Goal: Information Seeking & Learning: Find specific fact

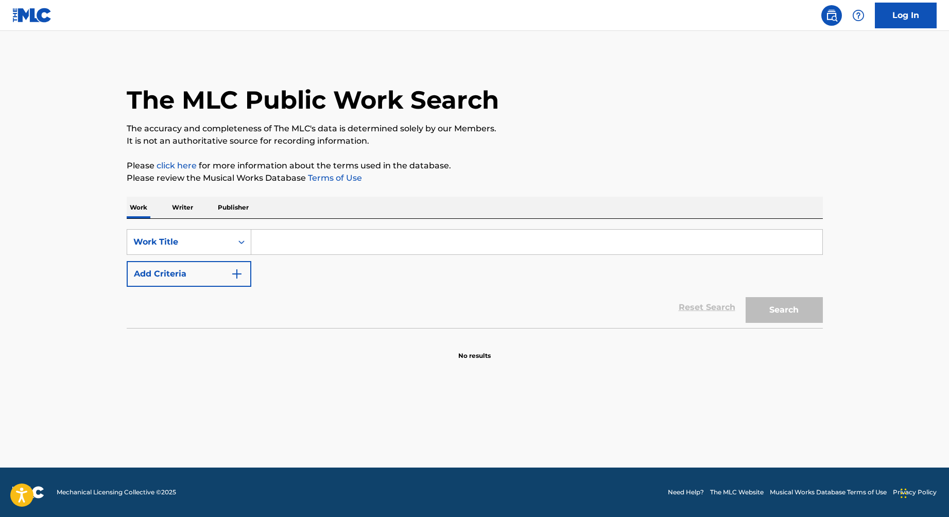
click at [326, 241] on input "Search Form" at bounding box center [536, 242] width 571 height 25
paste input "Te Pertenezco Cristo"
click at [786, 325] on div "Search" at bounding box center [781, 307] width 82 height 41
click at [784, 319] on button "Search" at bounding box center [784, 310] width 77 height 26
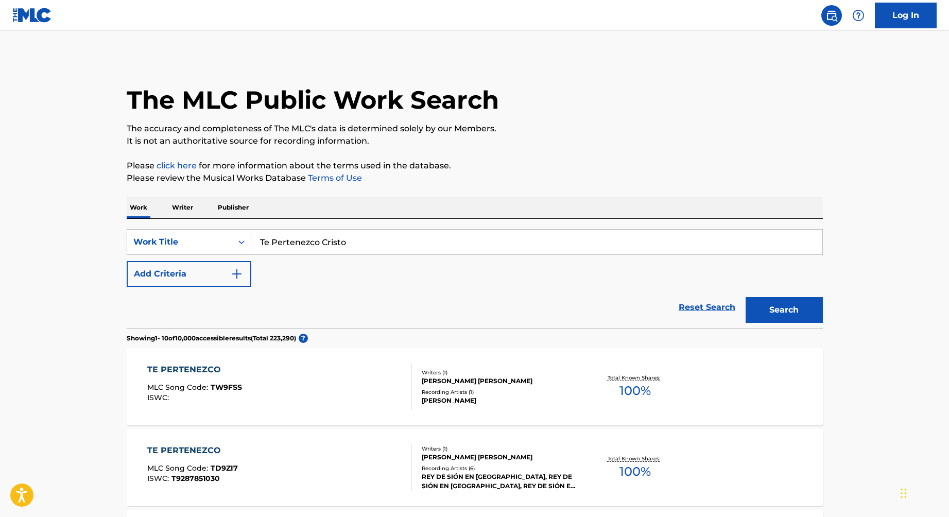
drag, startPoint x: 362, startPoint y: 244, endPoint x: 192, endPoint y: 217, distance: 171.9
paste input "Más Que Vencedor"
type input "Más Que Vencedor"
click at [746, 297] on button "Search" at bounding box center [784, 310] width 77 height 26
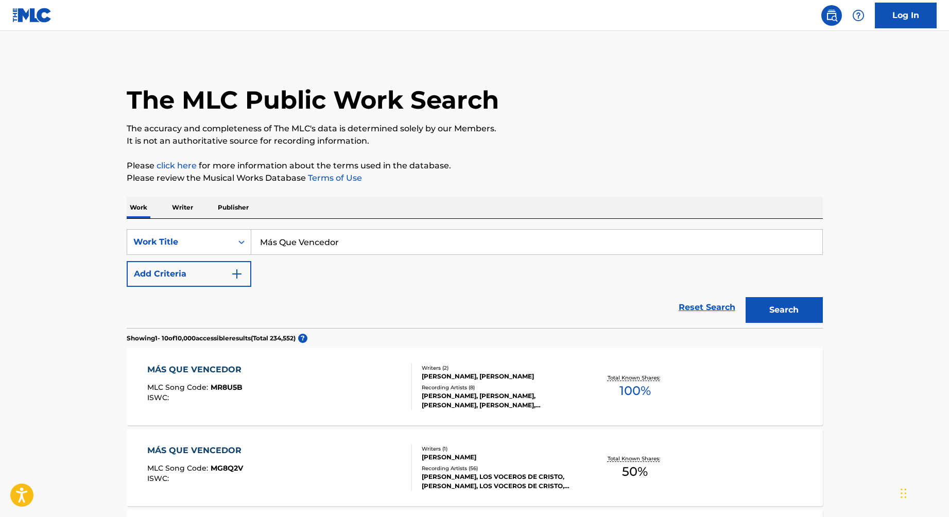
click at [204, 274] on button "Add Criteria" at bounding box center [189, 274] width 125 height 26
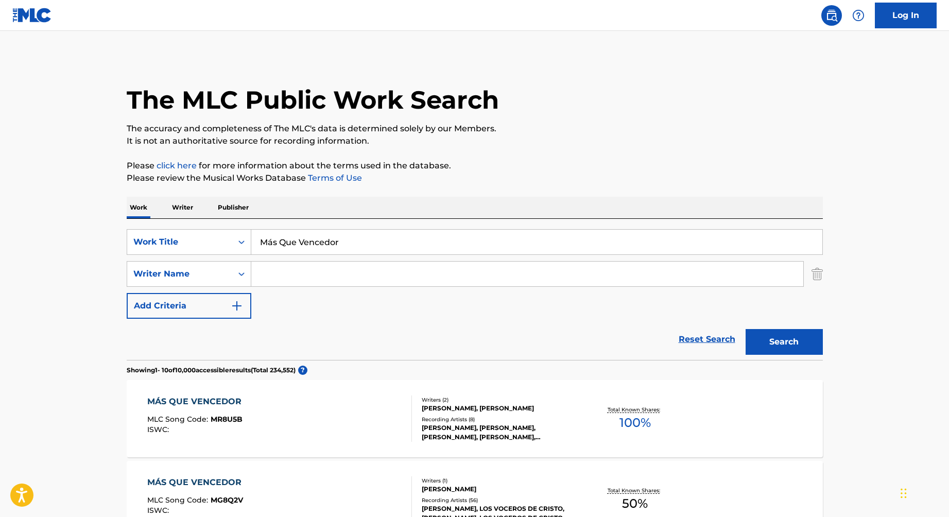
click at [341, 277] on input "Search Form" at bounding box center [527, 274] width 552 height 25
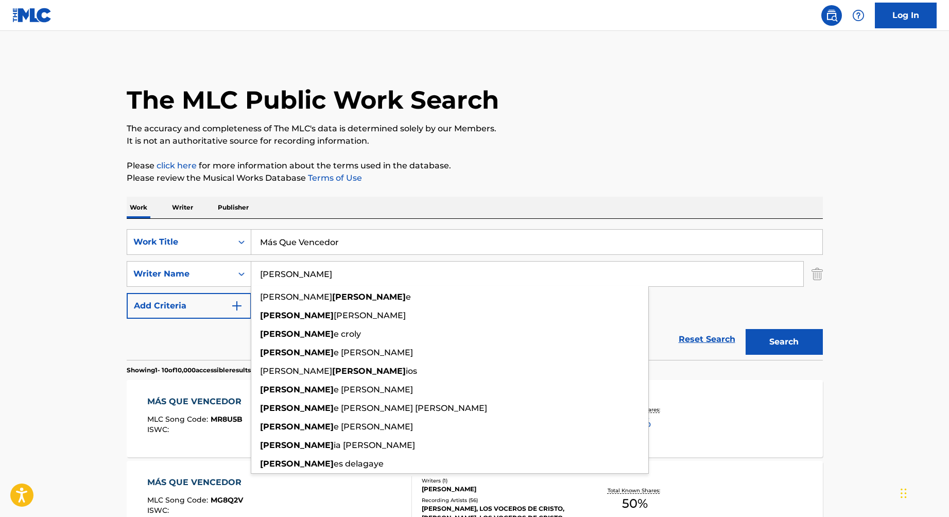
type input "george"
click at [746, 329] on button "Search" at bounding box center [784, 342] width 77 height 26
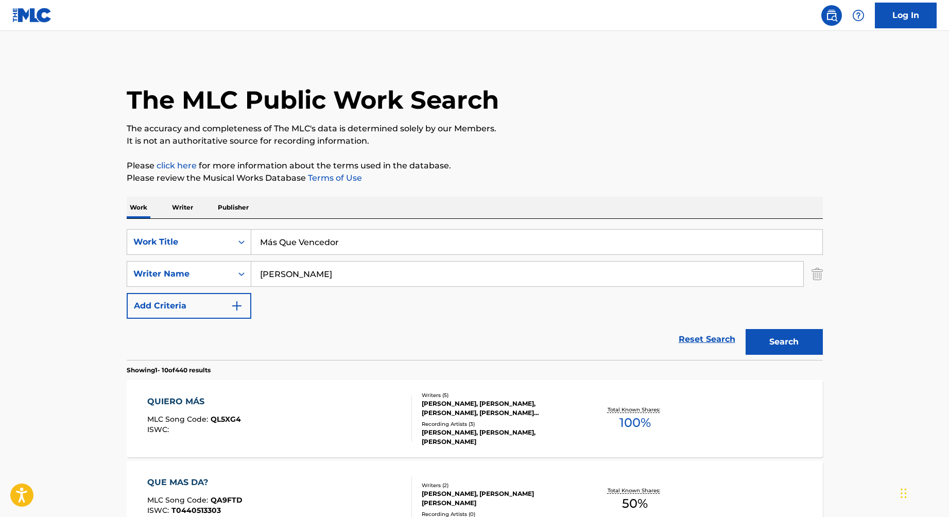
drag, startPoint x: 361, startPoint y: 237, endPoint x: 227, endPoint y: 236, distance: 134.4
click at [227, 236] on div "SearchWithCriteriad3522975-99ed-425b-bb1c-06ba26e62be1 Work Title Más Que Vence…" at bounding box center [475, 242] width 696 height 26
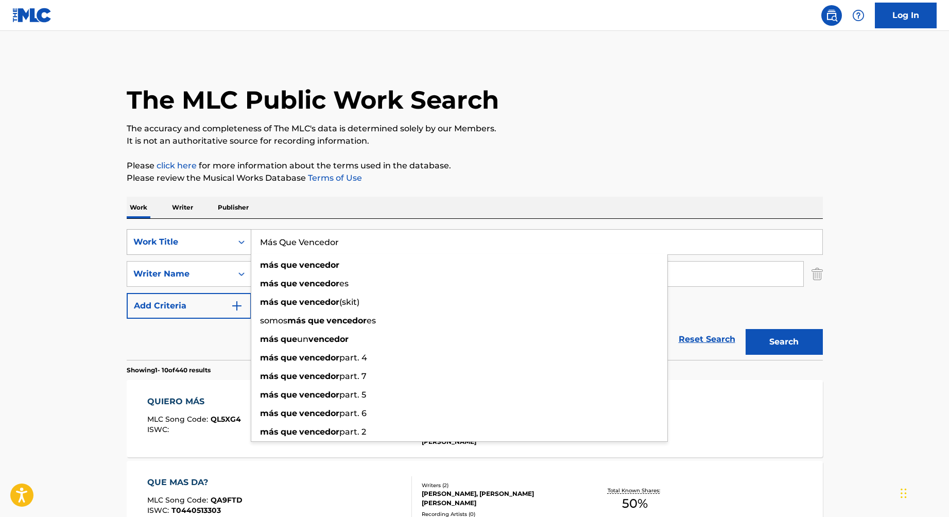
drag, startPoint x: 302, startPoint y: 242, endPoint x: 234, endPoint y: 232, distance: 68.7
click at [234, 232] on div "SearchWithCriteriad3522975-99ed-425b-bb1c-06ba26e62be1 Work Title Más Que Vence…" at bounding box center [475, 242] width 696 height 26
paste input "Llamarte Mamá"
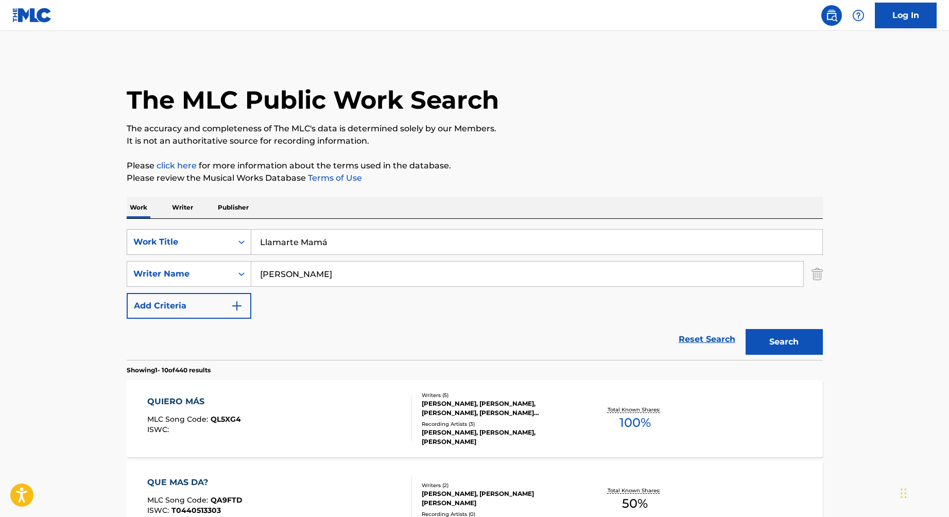
type input "Llamarte Mamá"
click at [746, 329] on button "Search" at bounding box center [784, 342] width 77 height 26
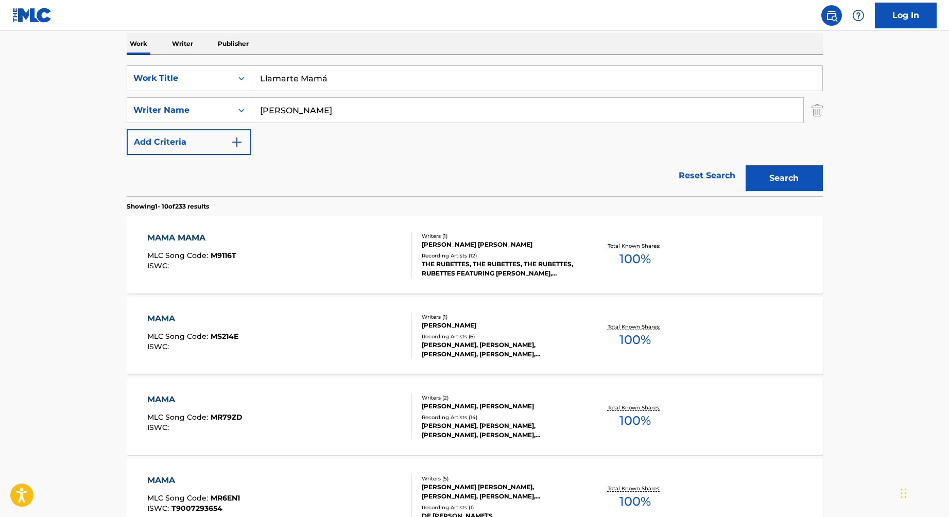
scroll to position [52, 0]
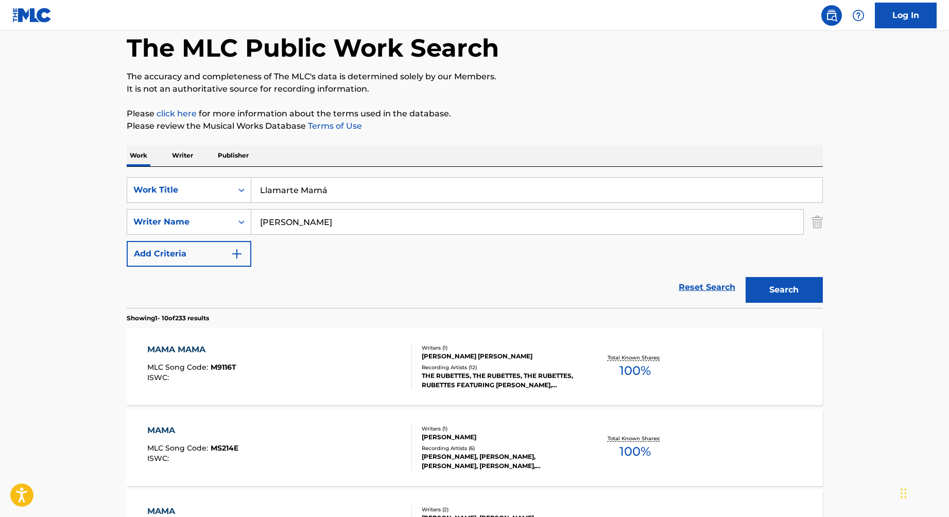
drag, startPoint x: 303, startPoint y: 229, endPoint x: 214, endPoint y: 207, distance: 91.7
click at [214, 207] on div "SearchWithCriteriad3522975-99ed-425b-bb1c-06ba26e62be1 Work Title Llamarte Mamá…" at bounding box center [475, 222] width 696 height 90
click at [746, 277] on button "Search" at bounding box center [784, 290] width 77 height 26
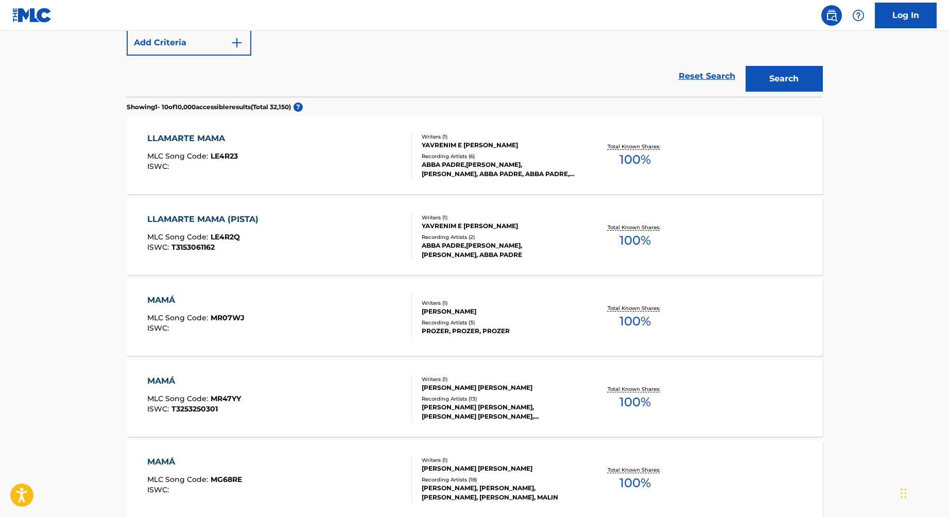
scroll to position [226, 0]
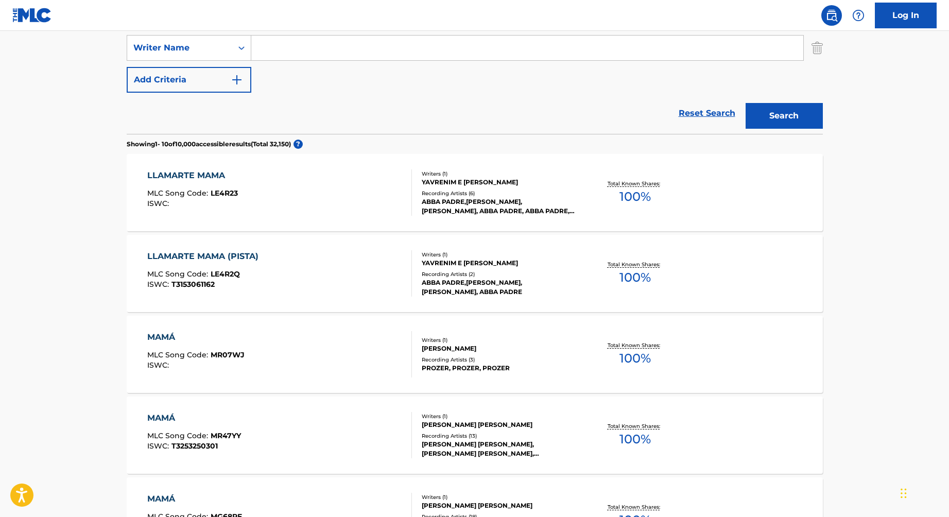
click at [307, 202] on div "LLAMARTE MAMA MLC Song Code : LE4R23 ISWC :" at bounding box center [279, 192] width 265 height 46
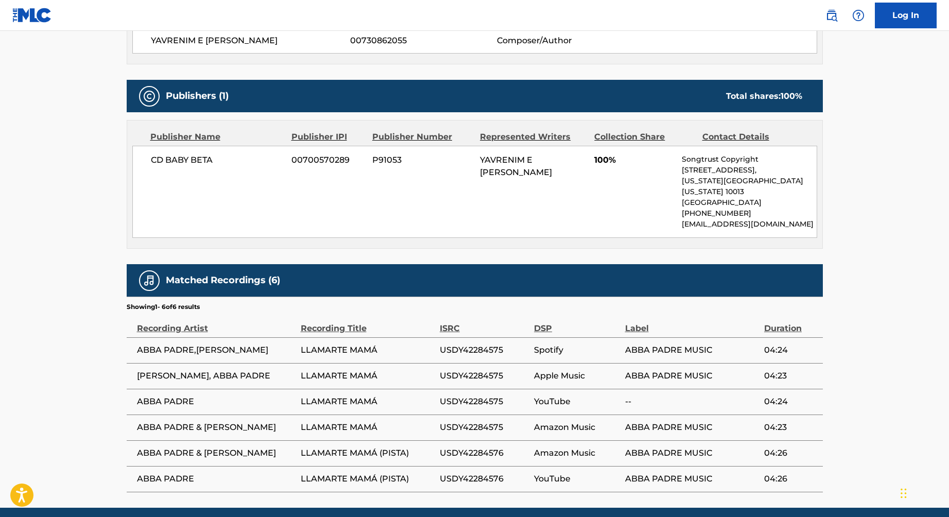
scroll to position [430, 0]
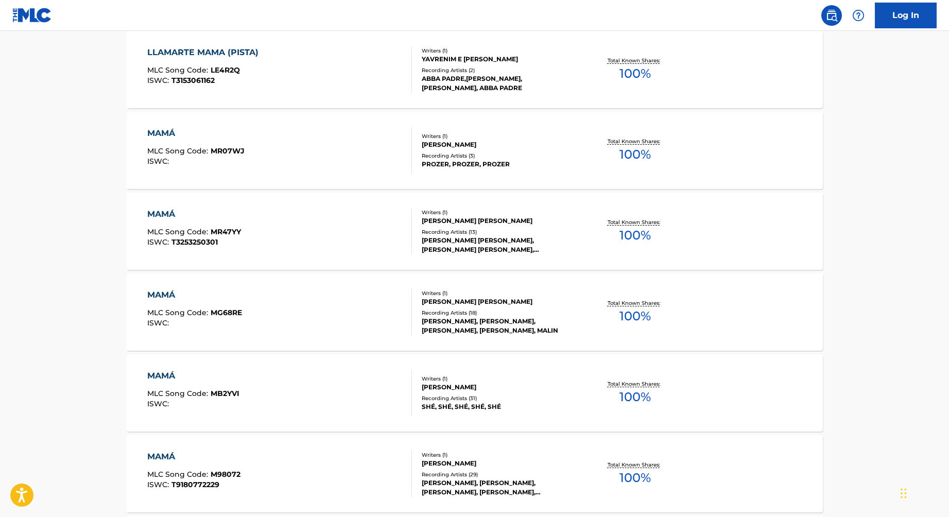
scroll to position [226, 0]
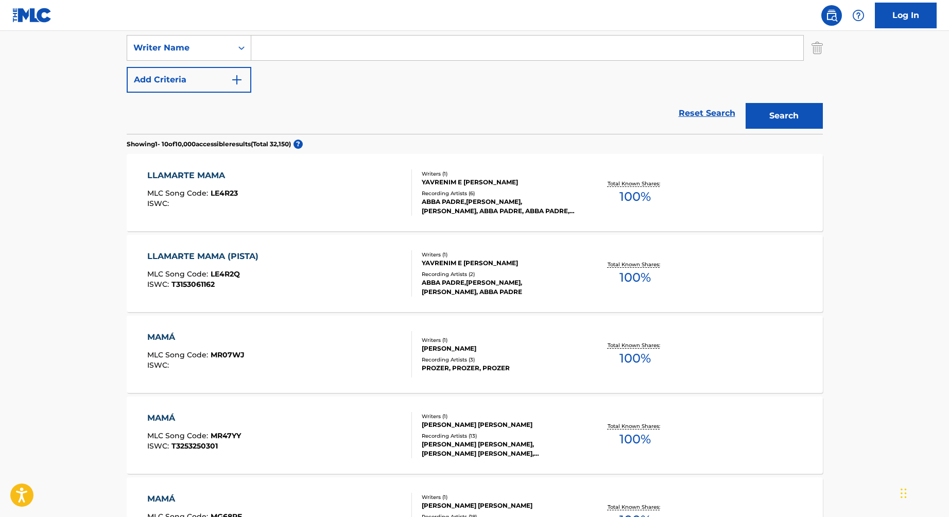
click at [294, 46] on input "Search Form" at bounding box center [527, 48] width 552 height 25
paste input "Si Me Pierdo"
type input "Si Me Pierdo"
click at [753, 119] on button "Search" at bounding box center [784, 116] width 77 height 26
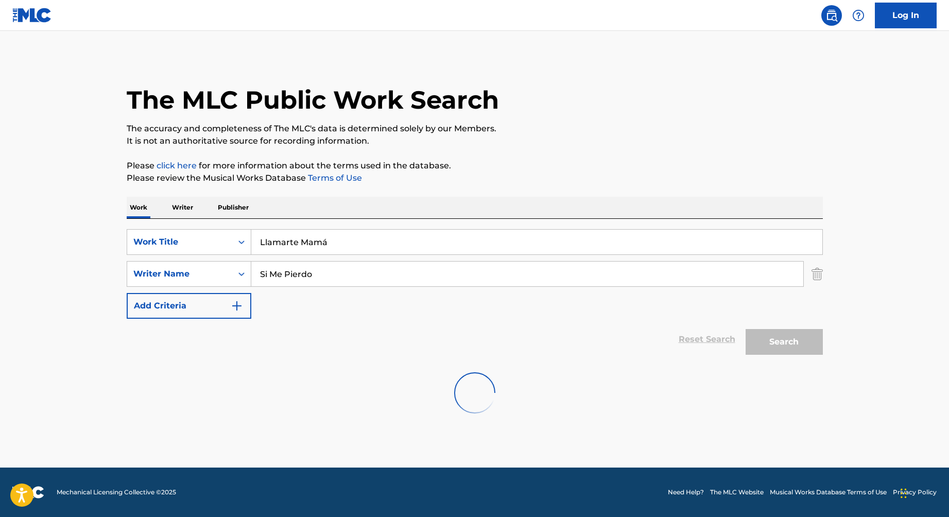
scroll to position [0, 0]
drag, startPoint x: 215, startPoint y: 251, endPoint x: 183, endPoint y: 244, distance: 32.6
click at [192, 246] on div "SearchWithCriteriad3522975-99ed-425b-bb1c-06ba26e62be1 Work Title Llamarte Mamá…" at bounding box center [475, 274] width 696 height 90
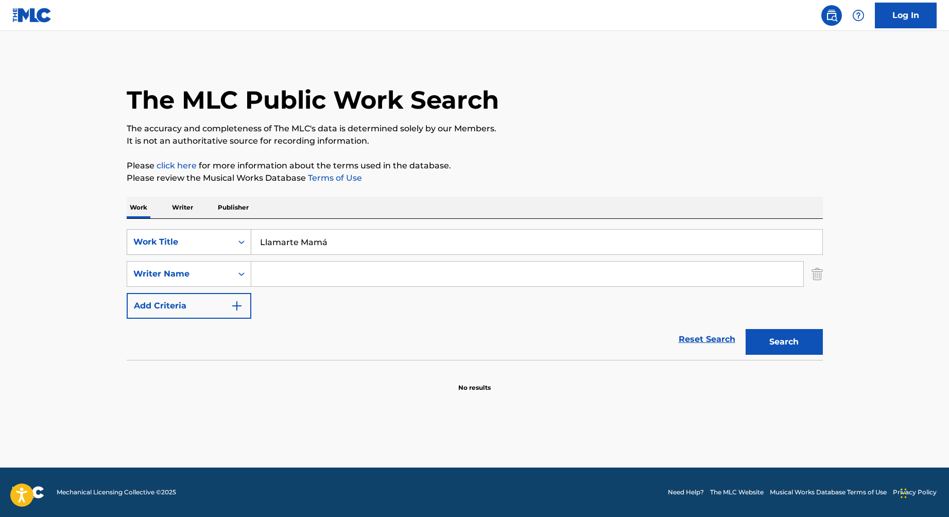
drag, startPoint x: 370, startPoint y: 245, endPoint x: 235, endPoint y: 234, distance: 134.8
click at [237, 234] on div "SearchWithCriteriad3522975-99ed-425b-bb1c-06ba26e62be1 Work Title Llamarte Mamá" at bounding box center [475, 242] width 696 height 26
paste input "Si Me Pierdo"
type input "Si Me Pierdo"
click at [746, 329] on button "Search" at bounding box center [784, 342] width 77 height 26
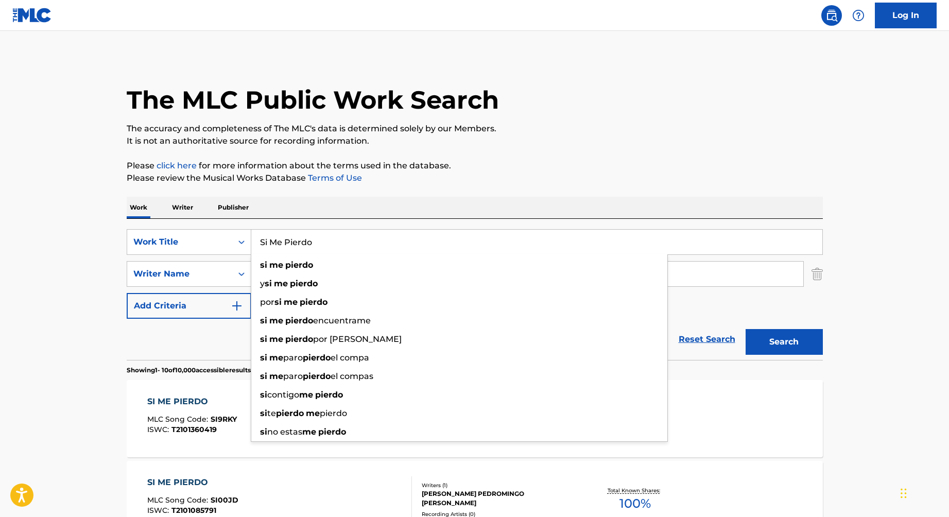
click at [130, 326] on div "Reset Search Search" at bounding box center [475, 339] width 696 height 41
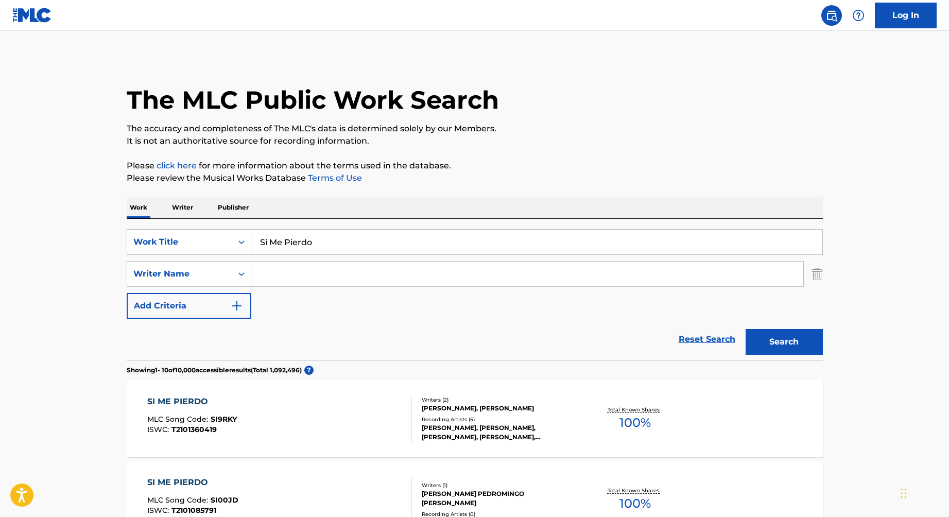
click at [307, 284] on input "Search Form" at bounding box center [527, 274] width 552 height 25
click at [300, 274] on input "Search Form" at bounding box center [527, 274] width 552 height 25
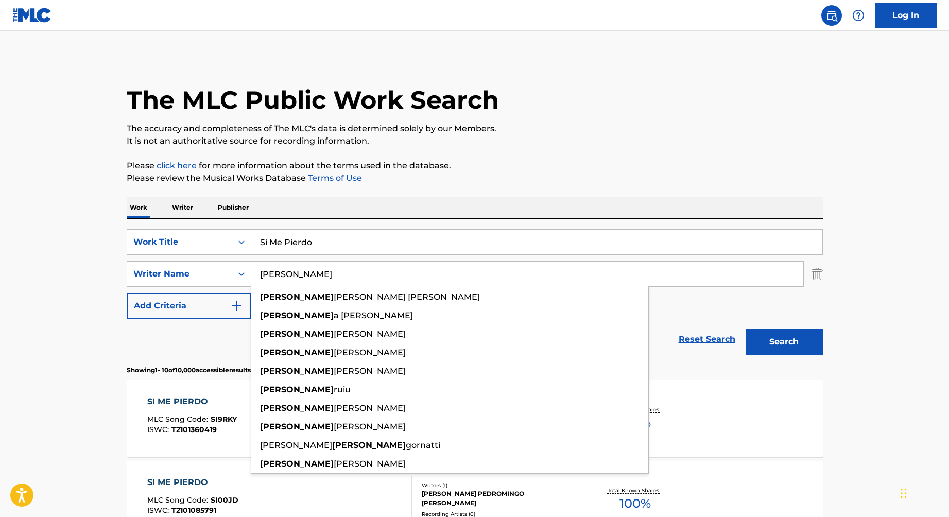
type input "agustin"
click at [746, 329] on button "Search" at bounding box center [784, 342] width 77 height 26
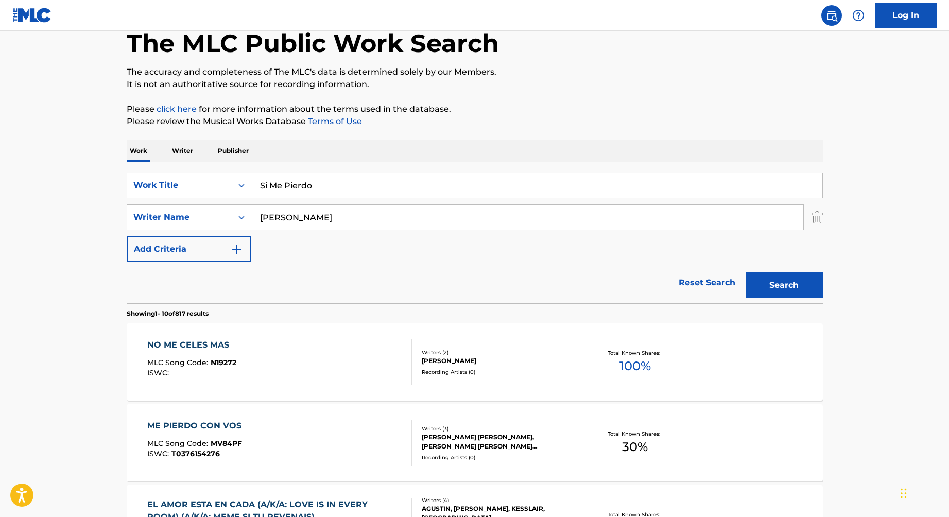
scroll to position [68, 0]
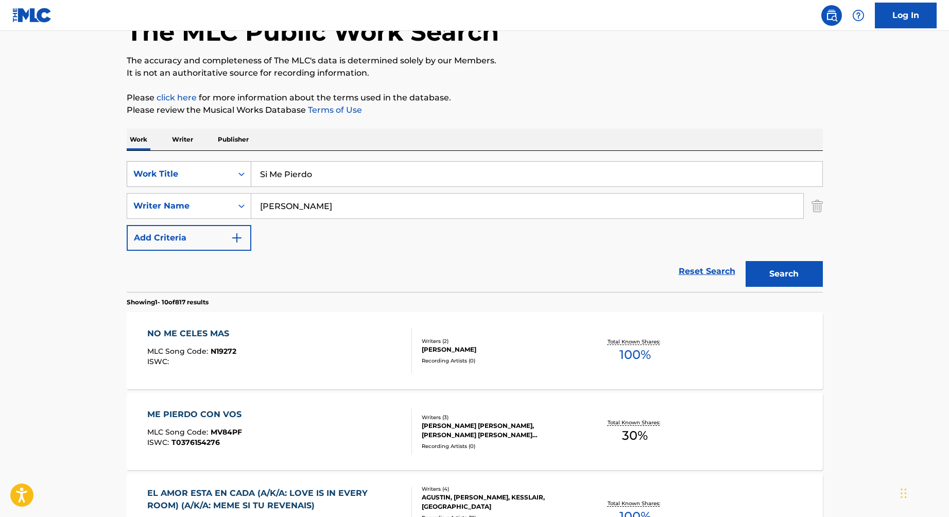
drag, startPoint x: 325, startPoint y: 172, endPoint x: 245, endPoint y: 161, distance: 81.1
click at [245, 161] on div "SearchWithCriteriad3522975-99ed-425b-bb1c-06ba26e62be1 Work Title Si Me Pierdo" at bounding box center [475, 174] width 696 height 26
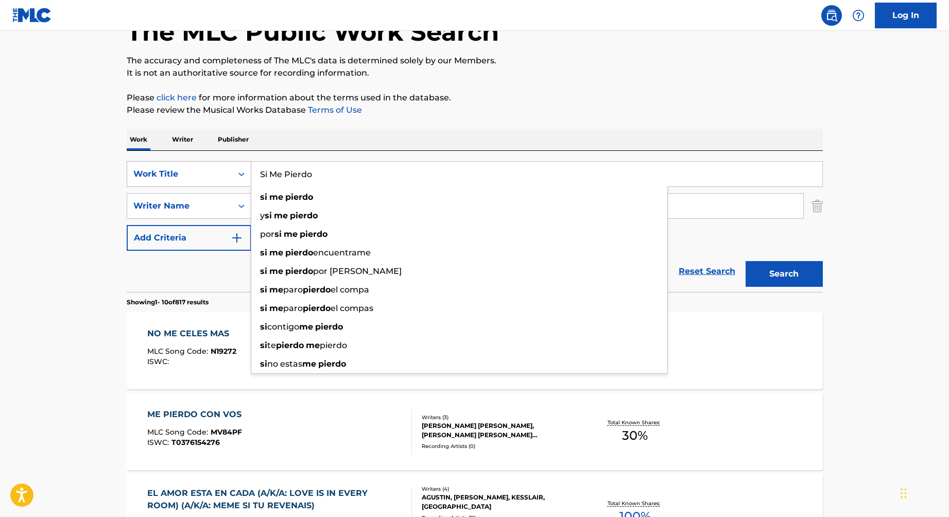
paste input "PRIME"
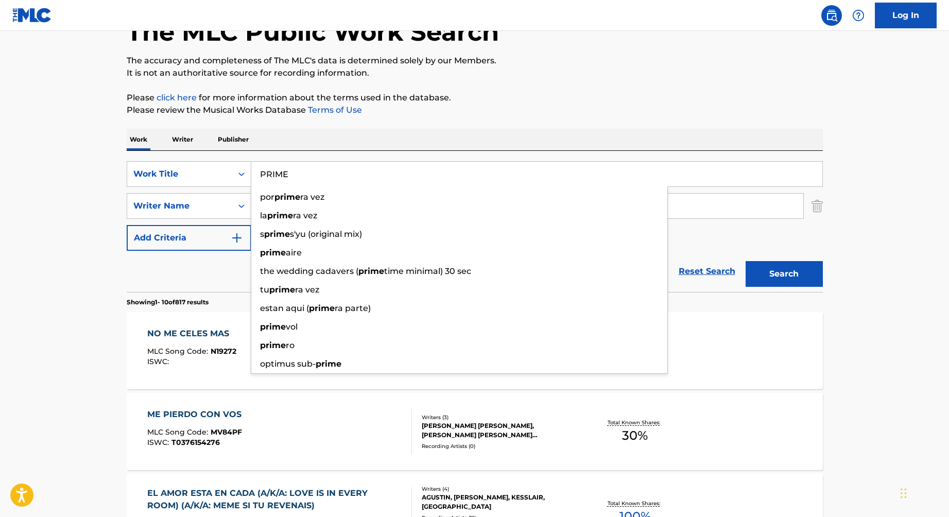
type input "PRIME"
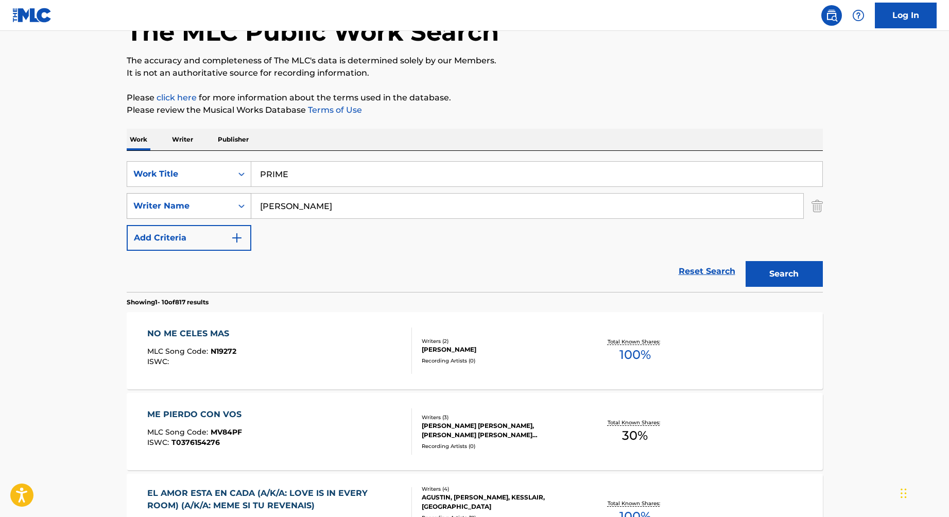
drag, startPoint x: 312, startPoint y: 210, endPoint x: 210, endPoint y: 196, distance: 102.4
click at [210, 196] on div "SearchWithCriteria15b2dec9-c8f2-4da7-bf44-5342635deeff Writer Name agustin" at bounding box center [475, 206] width 696 height 26
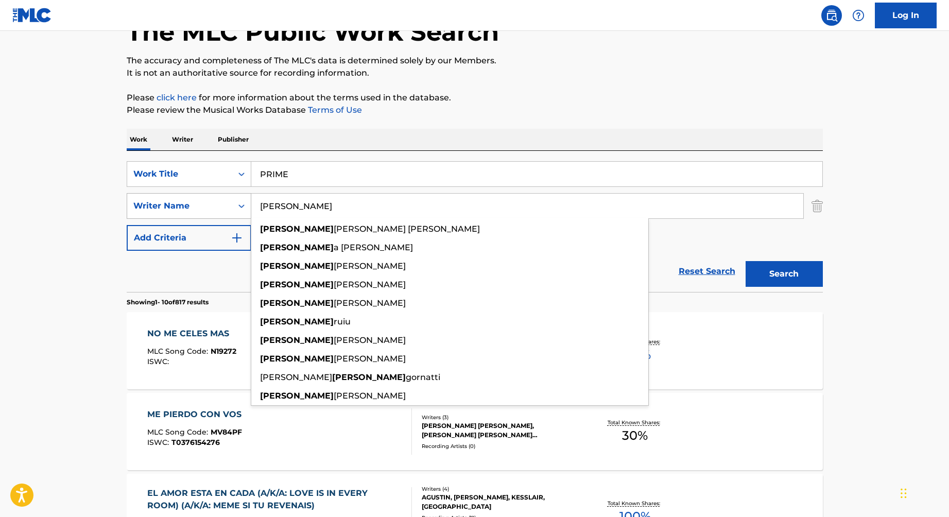
type input "a"
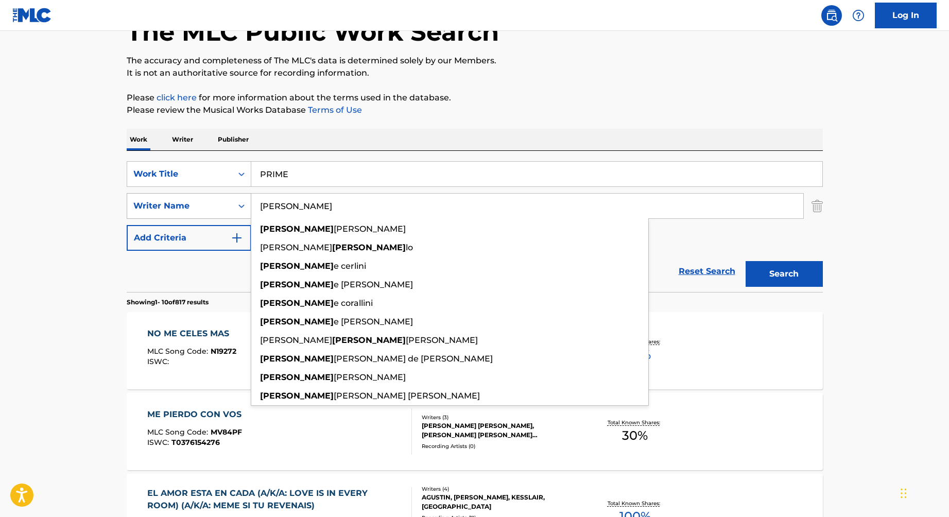
type input "gabriel"
click at [746, 261] on button "Search" at bounding box center [784, 274] width 77 height 26
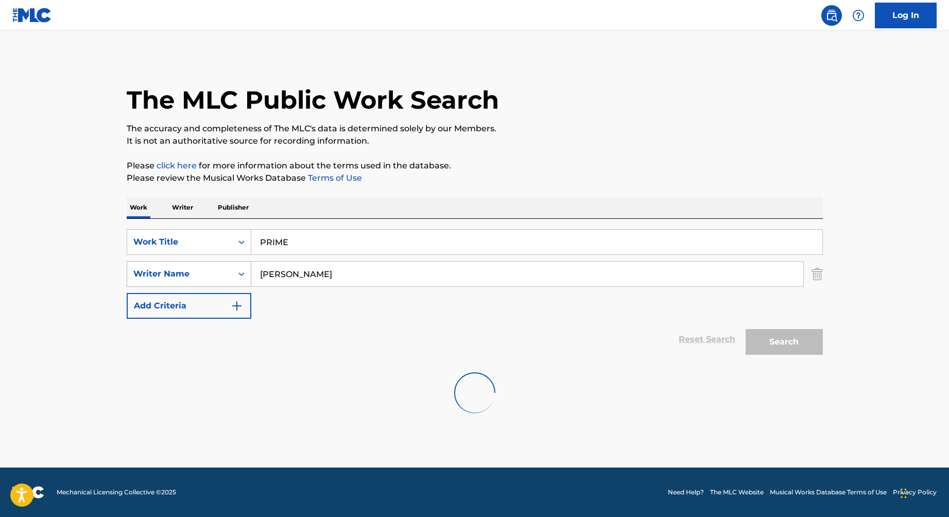
scroll to position [0, 0]
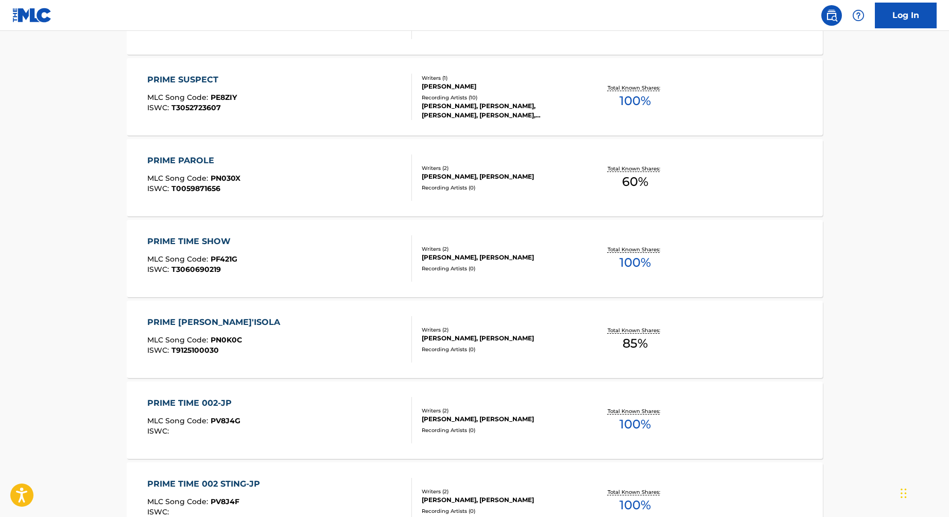
scroll to position [616, 0]
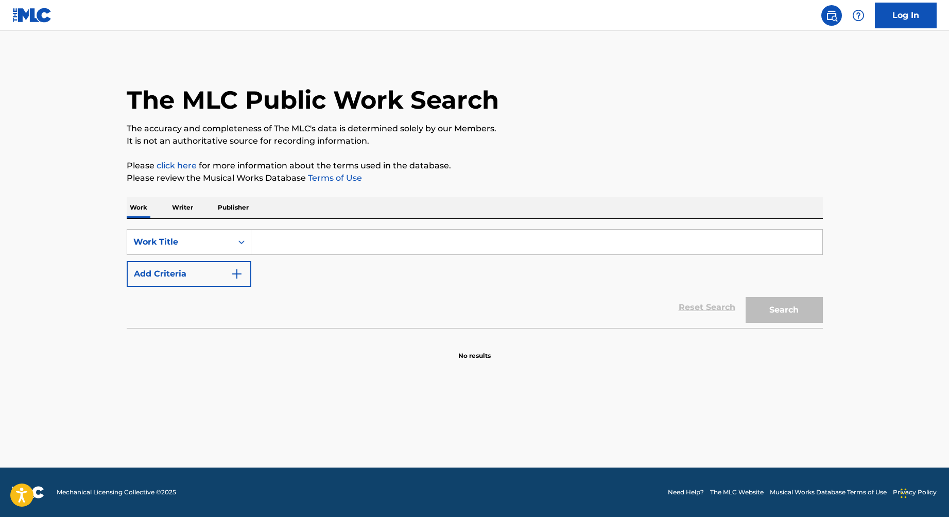
click at [299, 239] on input "Search Form" at bounding box center [536, 242] width 571 height 25
paste input "Encontré Sanidad"
type input "Encontré Sanidad"
click at [746, 297] on button "Search" at bounding box center [784, 310] width 77 height 26
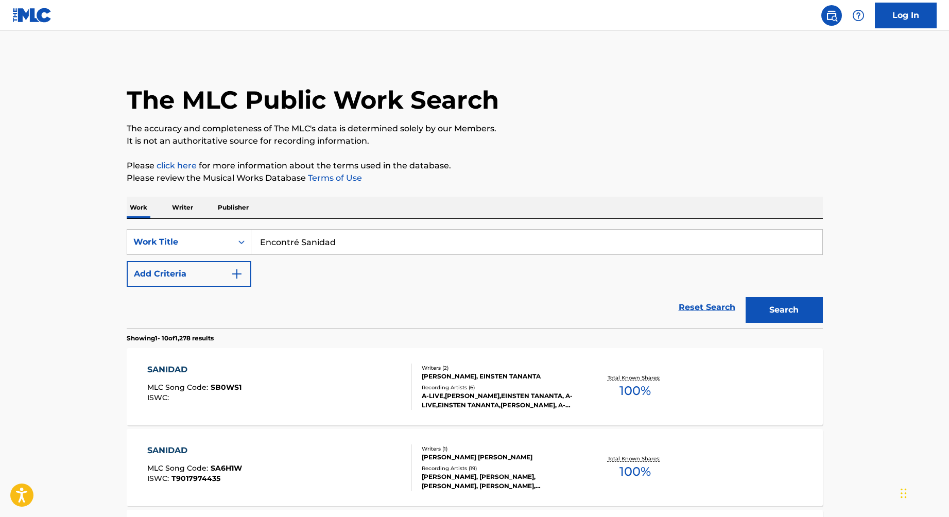
click at [221, 289] on div "Reset Search Search" at bounding box center [475, 307] width 696 height 41
click at [216, 274] on button "Add Criteria" at bounding box center [189, 274] width 125 height 26
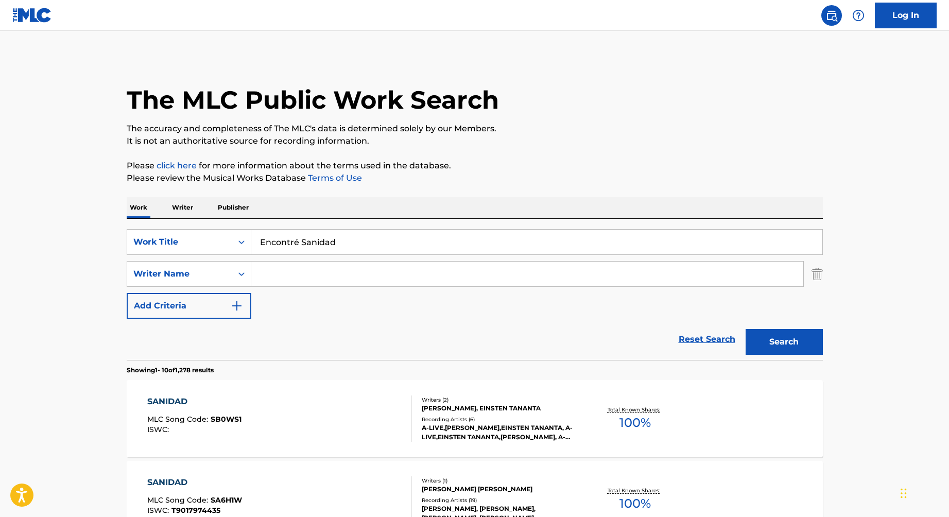
click at [308, 276] on input "Search Form" at bounding box center [527, 274] width 552 height 25
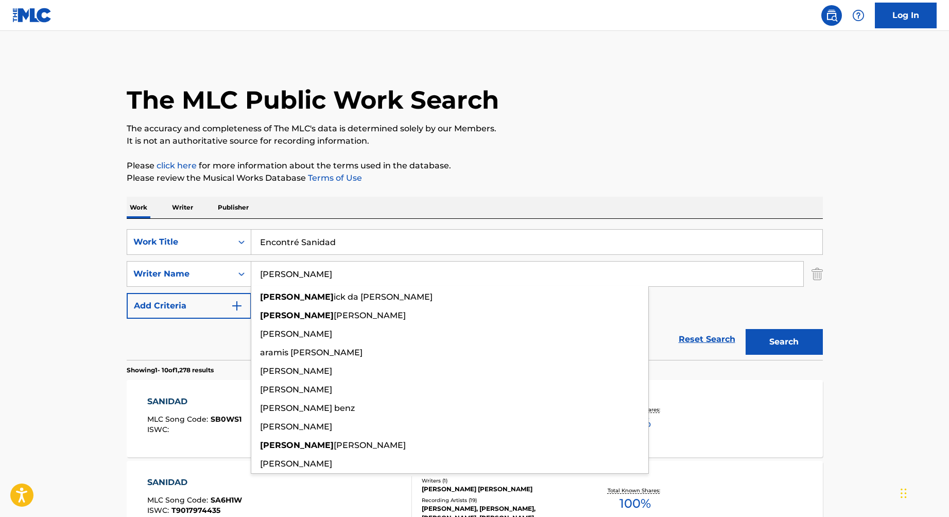
type input "[PERSON_NAME]"
click at [746, 329] on button "Search" at bounding box center [784, 342] width 77 height 26
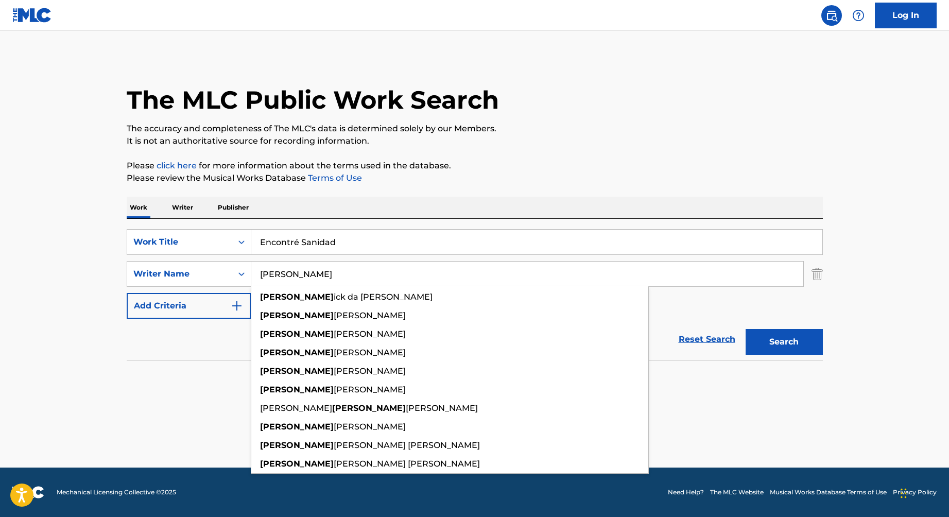
click at [853, 241] on main "The MLC Public Work Search The accuracy and completeness of The MLC's data is d…" at bounding box center [474, 249] width 949 height 437
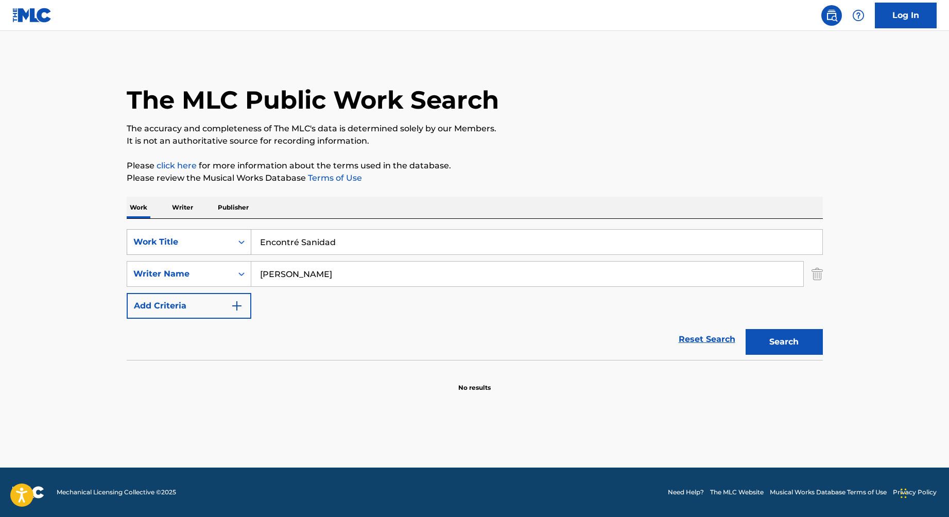
drag, startPoint x: 351, startPoint y: 241, endPoint x: 223, endPoint y: 231, distance: 128.6
click at [223, 231] on div "SearchWithCriteriad3522975-99ed-425b-bb1c-06ba26e62be1 Work Title Encontré Sani…" at bounding box center [475, 242] width 696 height 26
paste input "spíritu Santo"
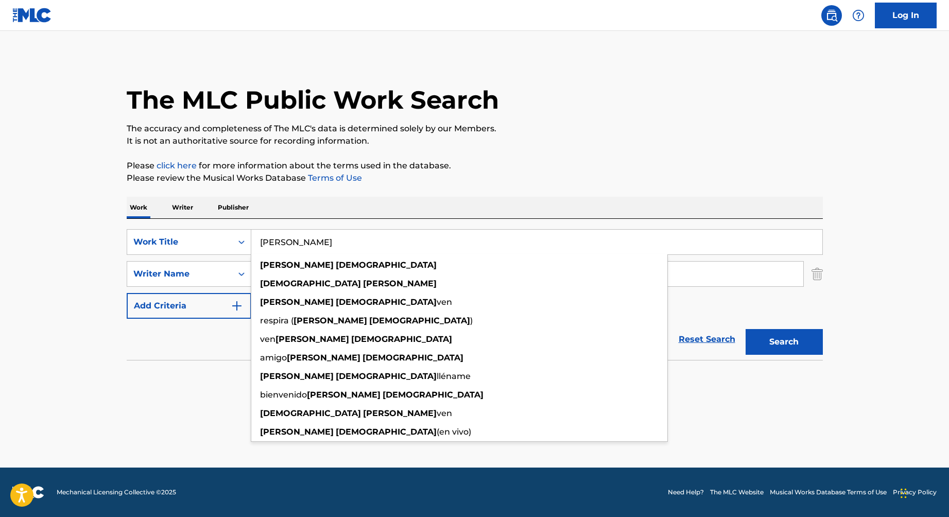
type input "Espíritu Santo"
click at [746, 329] on button "Search" at bounding box center [784, 342] width 77 height 26
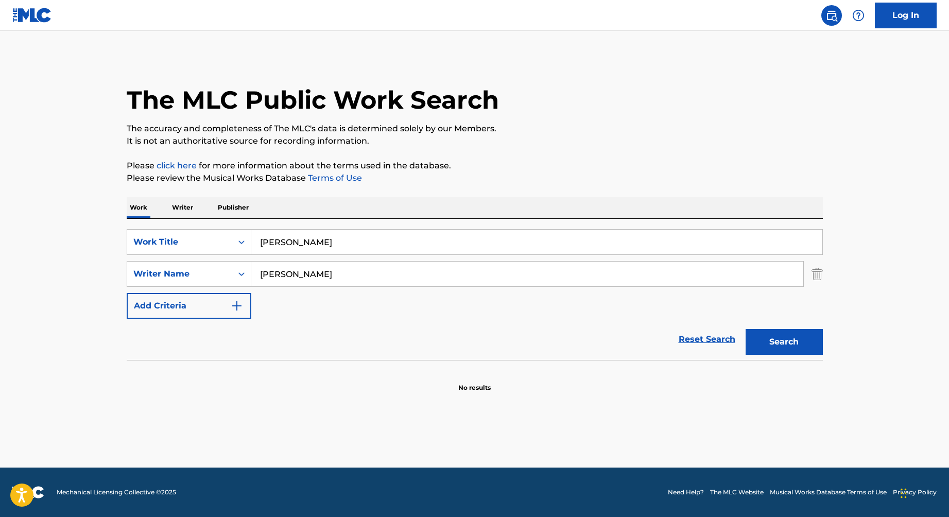
drag, startPoint x: 336, startPoint y: 277, endPoint x: 204, endPoint y: 257, distance: 132.8
click at [213, 260] on div "SearchWithCriteriad3522975-99ed-425b-bb1c-06ba26e62be1 Work Title Espíritu Sant…" at bounding box center [475, 274] width 696 height 90
click at [746, 329] on button "Search" at bounding box center [784, 342] width 77 height 26
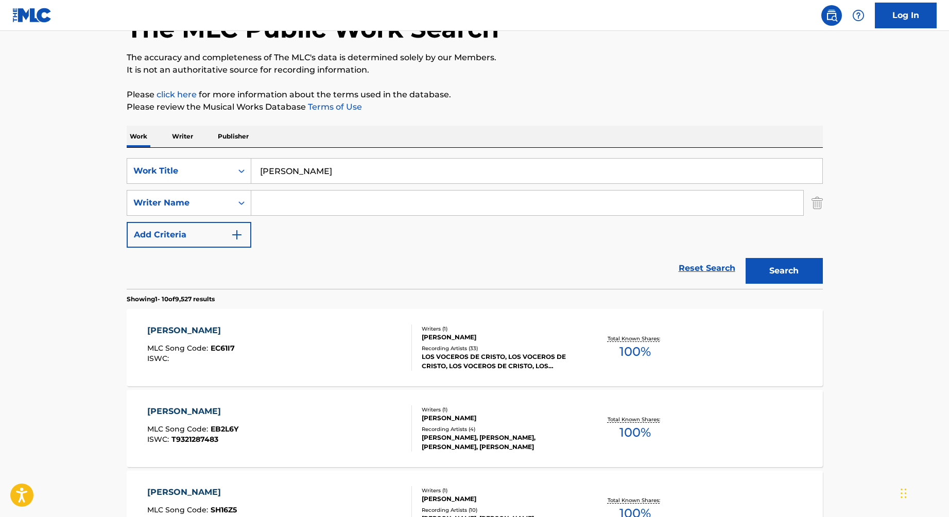
scroll to position [283, 0]
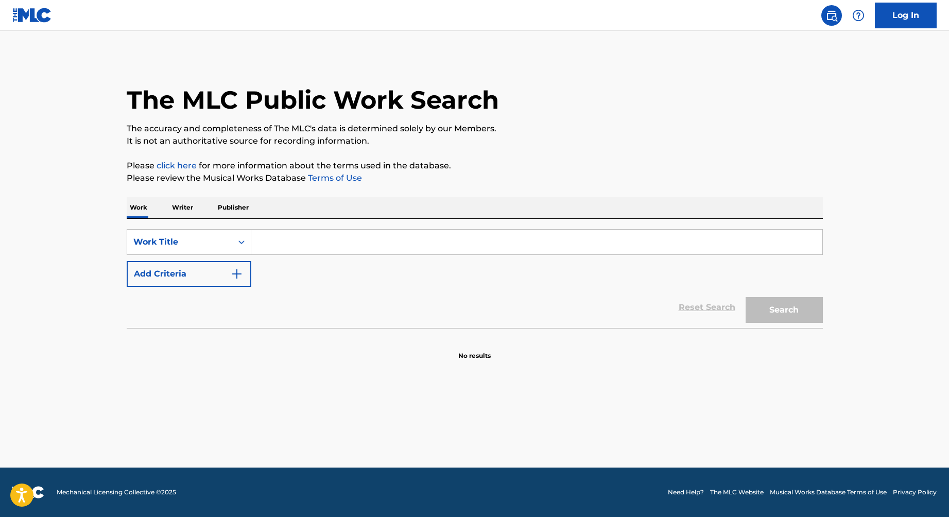
click at [315, 244] on input "Search Form" at bounding box center [536, 242] width 571 height 25
paste input "Cantemos al Señor"
type input "Cantemos al Señor"
click at [794, 304] on button "Search" at bounding box center [784, 310] width 77 height 26
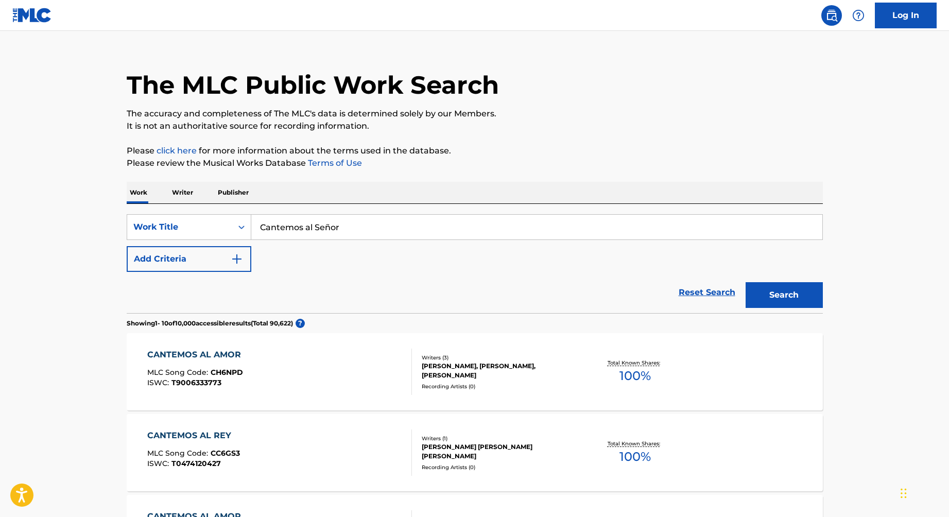
scroll to position [15, 0]
click at [210, 267] on button "Add Criteria" at bounding box center [189, 259] width 125 height 26
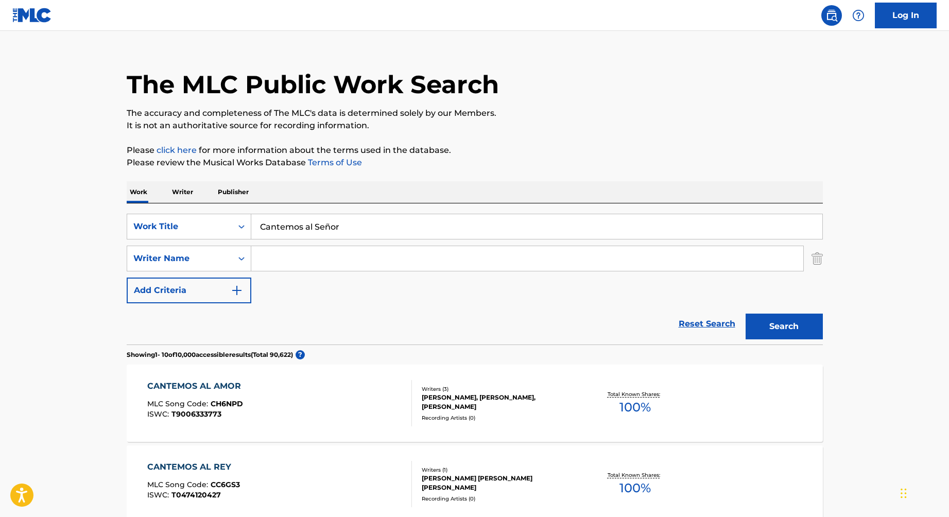
click at [296, 266] on input "Search Form" at bounding box center [527, 258] width 552 height 25
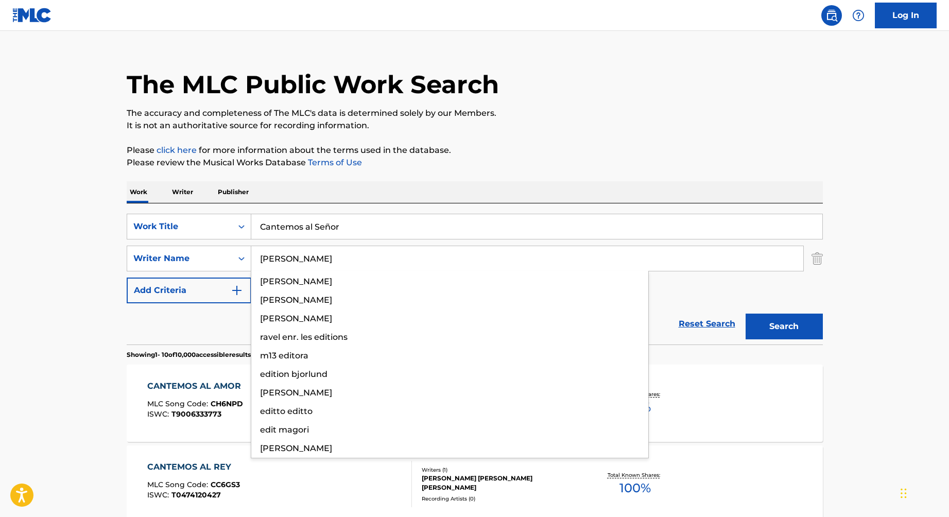
type input "[PERSON_NAME]"
click at [746, 314] on button "Search" at bounding box center [784, 327] width 77 height 26
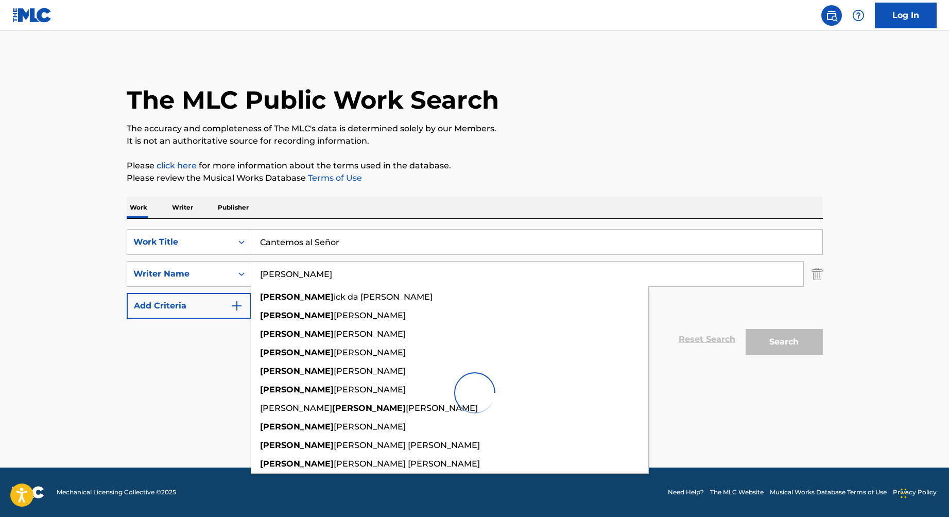
scroll to position [0, 0]
click at [874, 306] on main "The MLC Public Work Search The accuracy and completeness of The MLC's data is d…" at bounding box center [474, 249] width 949 height 437
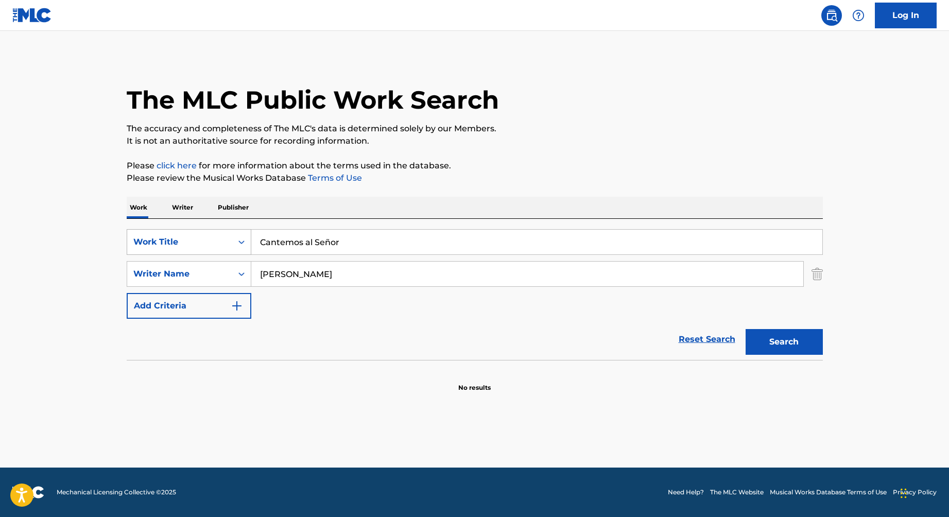
drag, startPoint x: 278, startPoint y: 239, endPoint x: 210, endPoint y: 237, distance: 67.5
click at [248, 239] on div "SearchWithCriteriaecf251ab-f4a4-4f27-a72c-d5640c74e3cc Work Title Cantemos al S…" at bounding box center [475, 242] width 696 height 26
paste input "Open The Do"
type input "Open The Door"
click at [746, 329] on button "Search" at bounding box center [784, 342] width 77 height 26
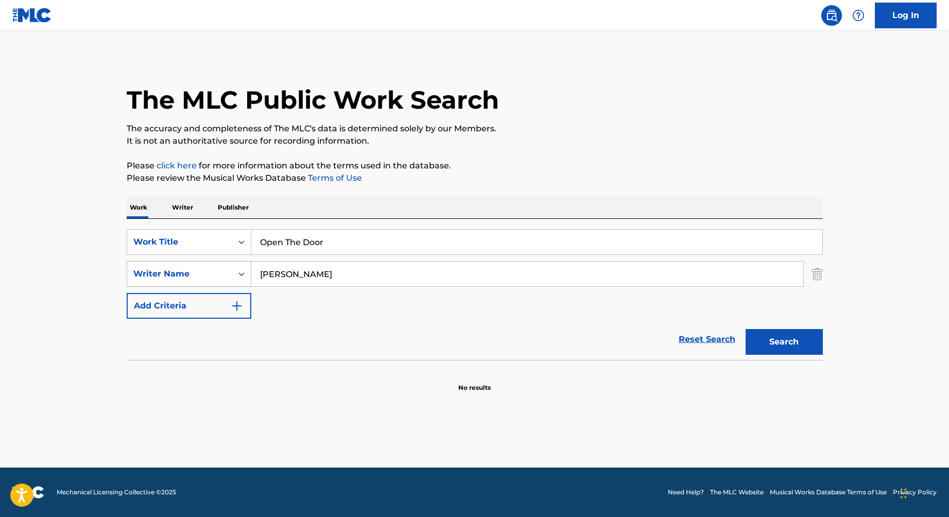
drag, startPoint x: 297, startPoint y: 279, endPoint x: 224, endPoint y: 271, distance: 73.5
click at [231, 271] on div "SearchWithCriteriaeaec6dee-89e7-4483-8cbe-03f26e43ed31 Writer Name [PERSON_NAME]" at bounding box center [475, 274] width 696 height 26
click at [746, 329] on button "Search" at bounding box center [784, 342] width 77 height 26
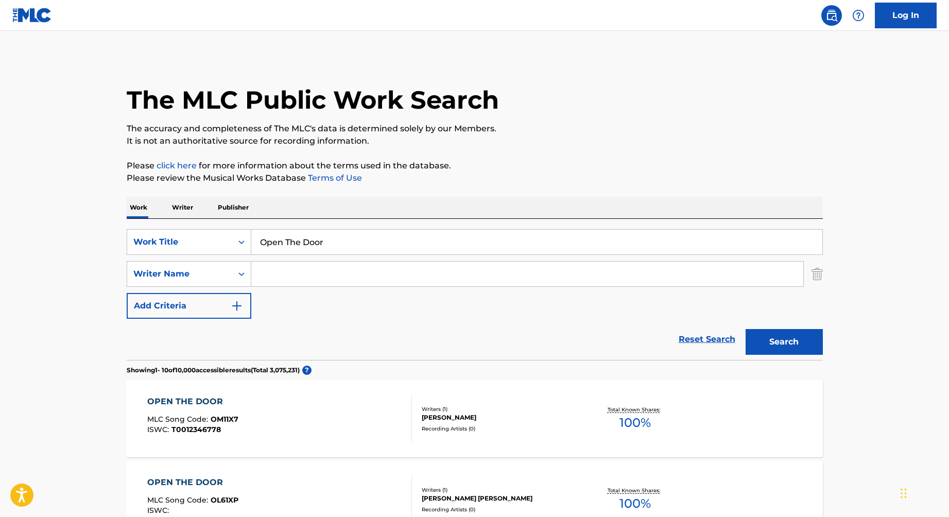
click at [278, 277] on input "Search Form" at bounding box center [527, 274] width 552 height 25
click at [746, 329] on button "Search" at bounding box center [784, 342] width 77 height 26
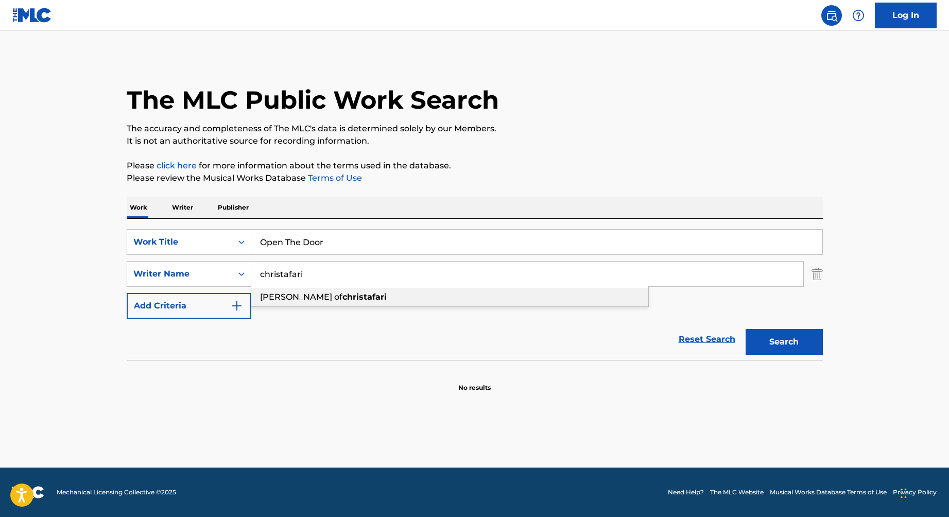
click at [342, 298] on strong "christafari" at bounding box center [364, 297] width 44 height 10
click at [746, 329] on button "Search" at bounding box center [784, 342] width 77 height 26
drag, startPoint x: 391, startPoint y: 277, endPoint x: 129, endPoint y: 272, distance: 262.7
click at [129, 272] on div "SearchWithCriteriaeaec6dee-89e7-4483-8cbe-03f26e43ed31 Writer Name [PERSON_NAME…" at bounding box center [475, 274] width 696 height 26
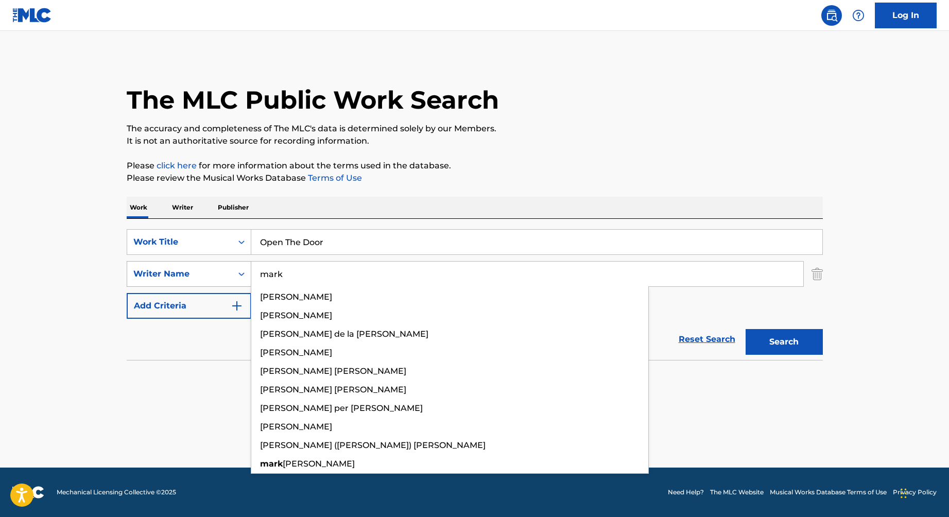
type input "mark"
click at [746, 329] on button "Search" at bounding box center [784, 342] width 77 height 26
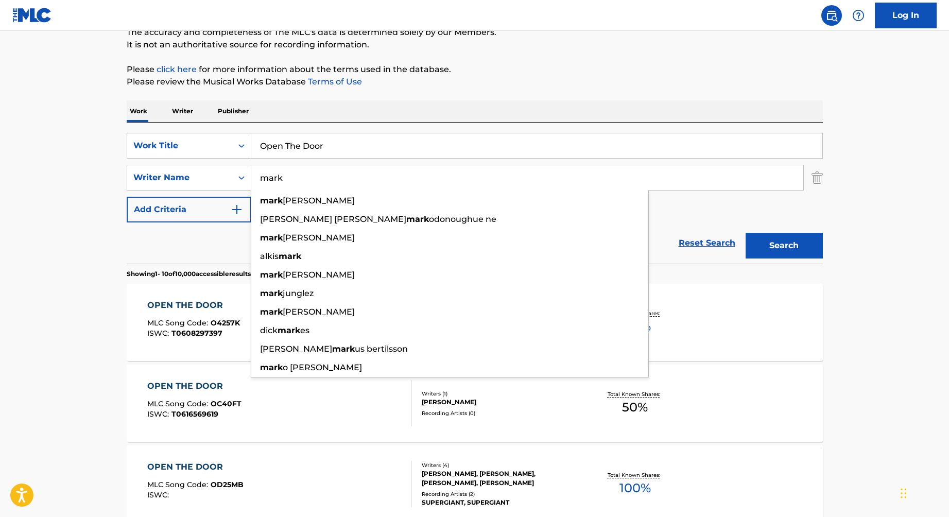
scroll to position [84, 0]
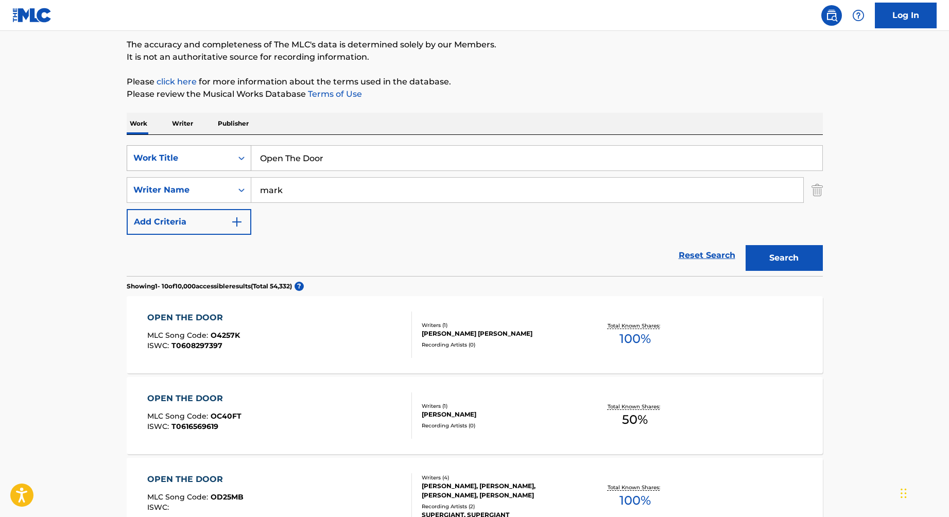
drag, startPoint x: 334, startPoint y: 152, endPoint x: 217, endPoint y: 146, distance: 117.1
click at [228, 146] on div "SearchWithCriteriaecf251ab-f4a4-4f27-a72c-d5640c74e3cc Work Title Open The Door" at bounding box center [475, 158] width 696 height 26
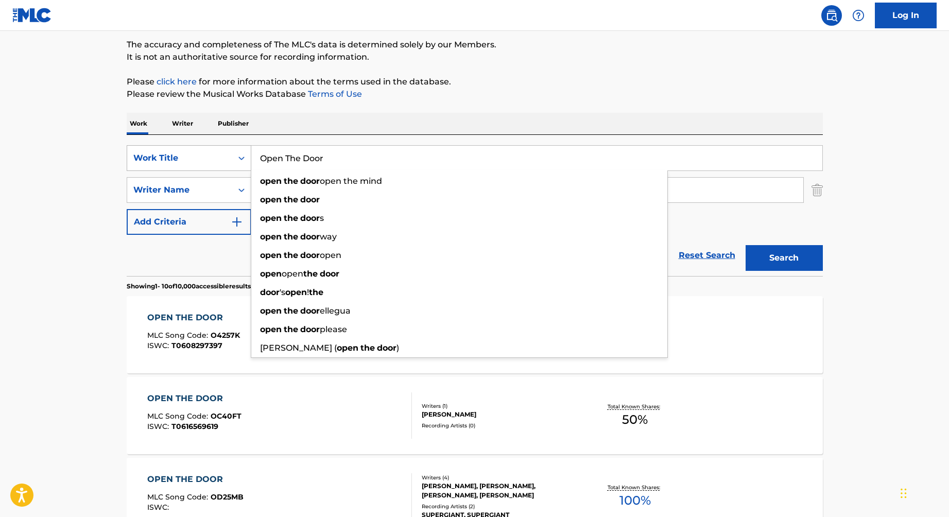
drag, startPoint x: 343, startPoint y: 153, endPoint x: 190, endPoint y: 147, distance: 153.1
click at [190, 147] on div "SearchWithCriteriaecf251ab-f4a4-4f27-a72c-d5640c74e3cc Work Title Open The Door…" at bounding box center [475, 158] width 696 height 26
paste input "[DEMOGRAPHIC_DATA] Truth"
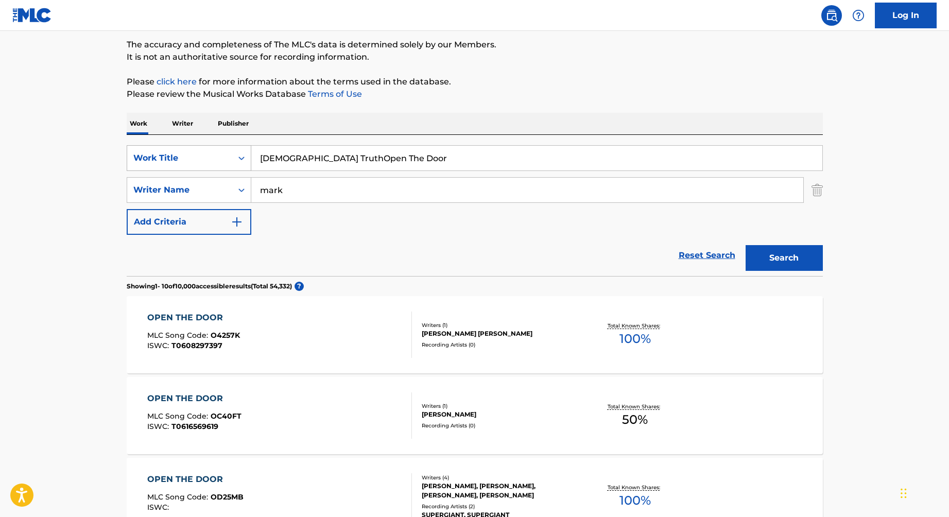
drag, startPoint x: 377, startPoint y: 161, endPoint x: 214, endPoint y: 149, distance: 163.2
click at [214, 149] on div "SearchWithCriteriaecf251ab-f4a4-4f27-a72c-d5640c74e3cc Work Title Gospel TruthO…" at bounding box center [475, 158] width 696 height 26
paste input "Search Form"
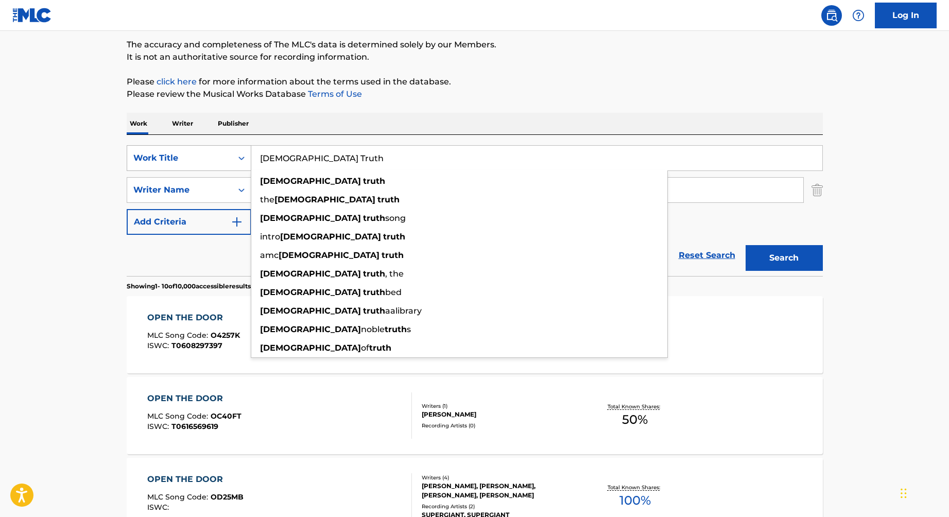
type input "[DEMOGRAPHIC_DATA] Truth"
click at [746, 245] on button "Search" at bounding box center [784, 258] width 77 height 26
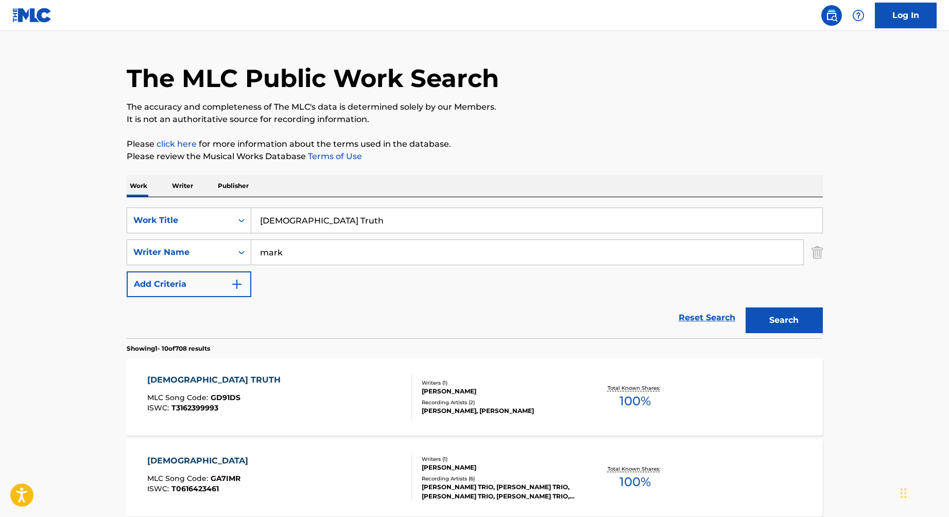
scroll to position [28, 0]
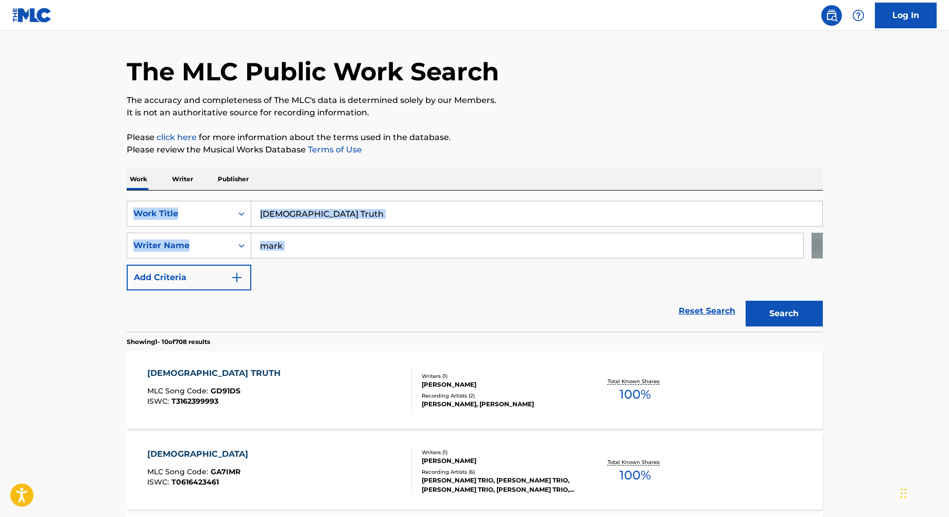
drag, startPoint x: 947, startPoint y: 180, endPoint x: 949, endPoint y: 240, distance: 60.3
click at [949, 240] on html "Accessibility Screen-Reader Guide, Feedback, and Issue Reporting | New window L…" at bounding box center [474, 230] width 949 height 517
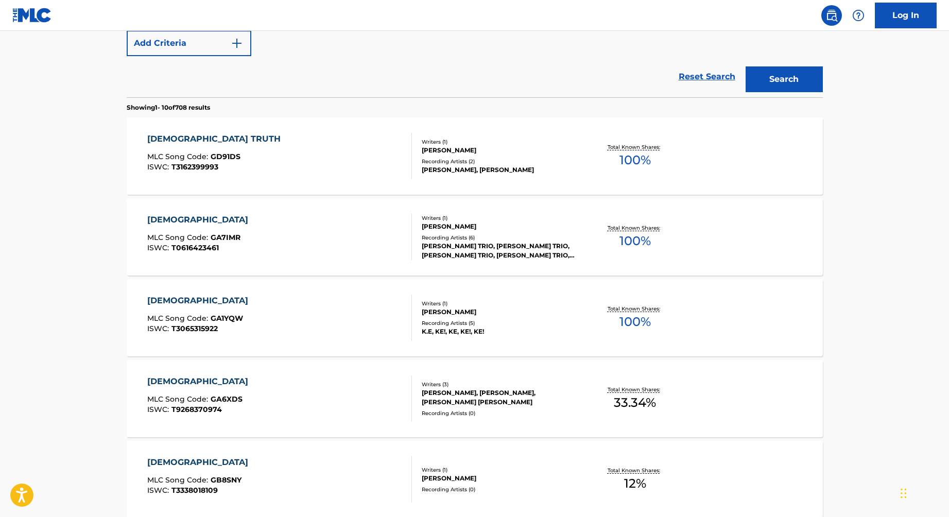
scroll to position [268, 0]
